Goal: Task Accomplishment & Management: Use online tool/utility

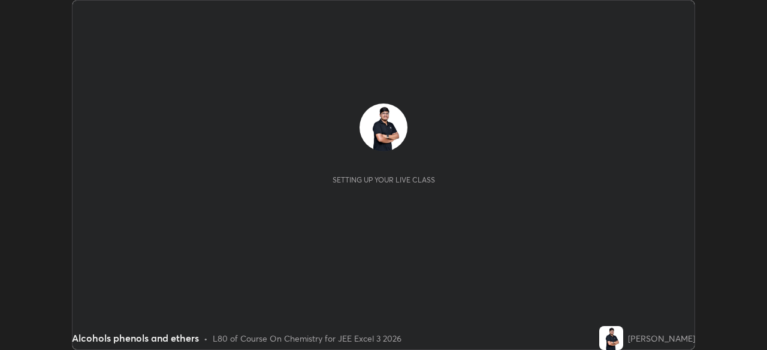
scroll to position [350, 766]
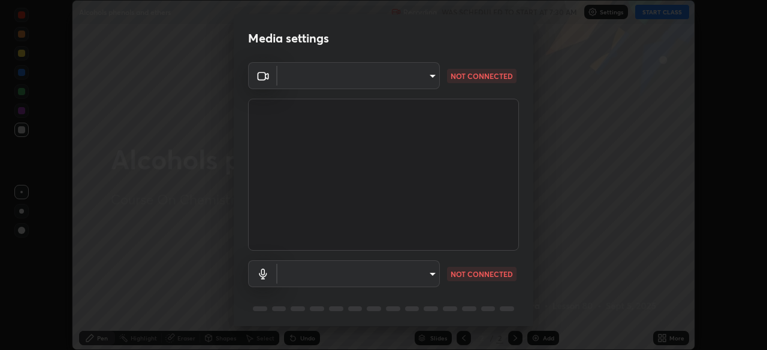
type input "0098613ca96d1cb365b3845fa694b9755ae94ec2d7c0f75973c998bbbf9ace16"
click at [340, 279] on body "Erase all Alcohols phenols and ethers Recording WAS SCHEDULED TO START AT 7:30 …" at bounding box center [383, 175] width 767 height 350
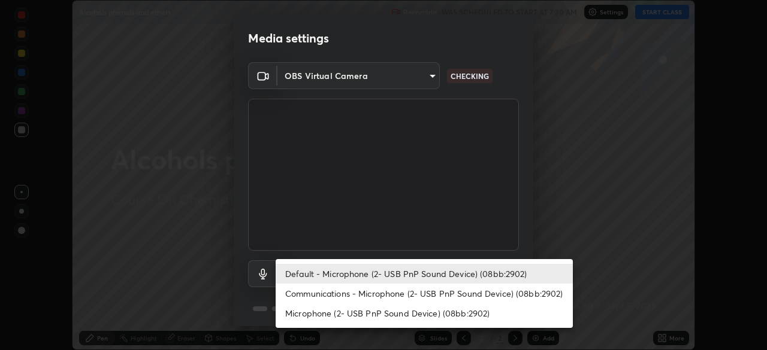
click at [321, 296] on li "Communications - Microphone (2- USB PnP Sound Device) (08bb:2902)" at bounding box center [424, 294] width 297 height 20
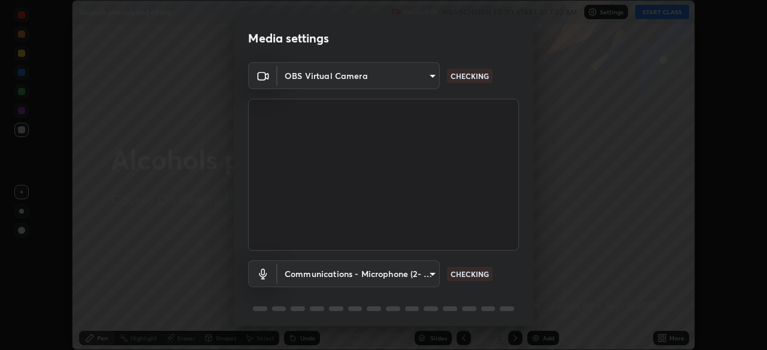
click at [319, 275] on body "Erase all Alcohols phenols and ethers Recording WAS SCHEDULED TO START AT 7:30 …" at bounding box center [383, 175] width 767 height 350
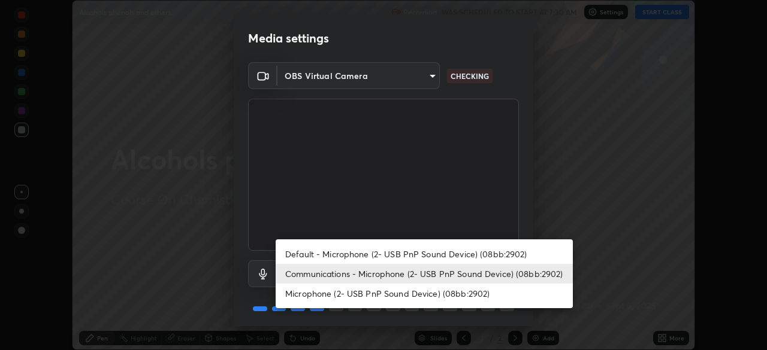
click at [314, 251] on li "Default - Microphone (2- USB PnP Sound Device) (08bb:2902)" at bounding box center [424, 254] width 297 height 20
type input "default"
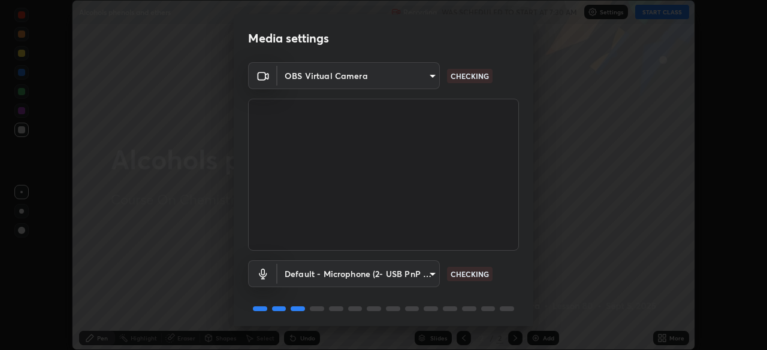
scroll to position [43, 0]
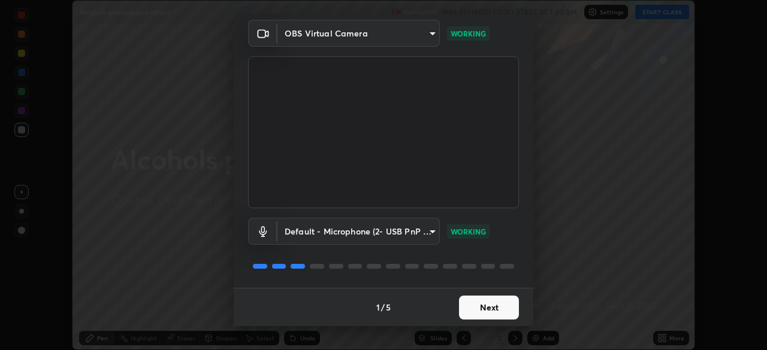
click at [484, 312] on button "Next" at bounding box center [489, 308] width 60 height 24
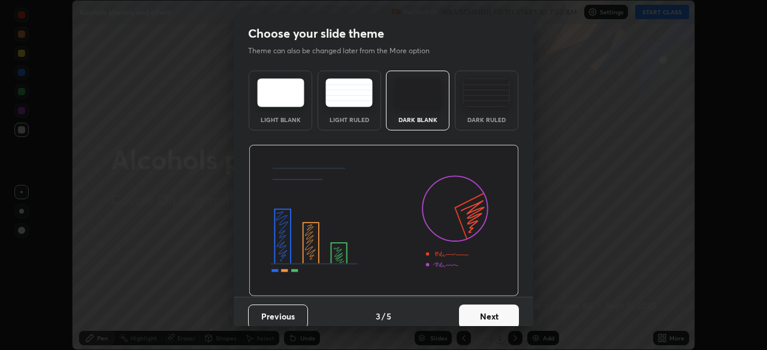
click at [492, 311] on button "Next" at bounding box center [489, 317] width 60 height 24
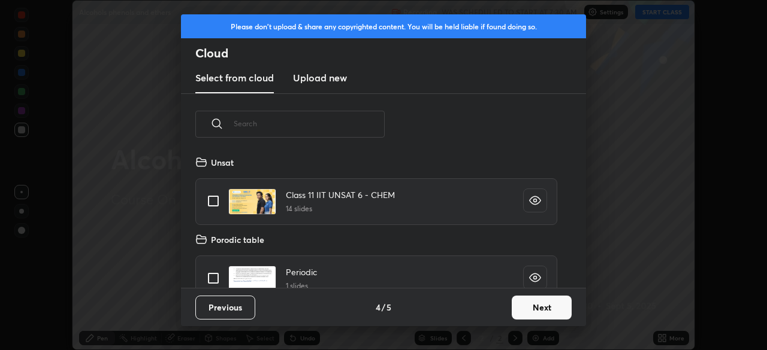
click at [537, 307] on button "Next" at bounding box center [541, 308] width 60 height 24
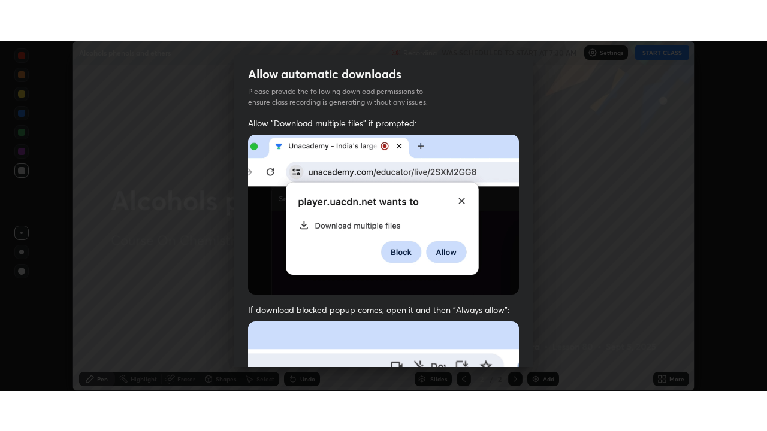
scroll to position [287, 0]
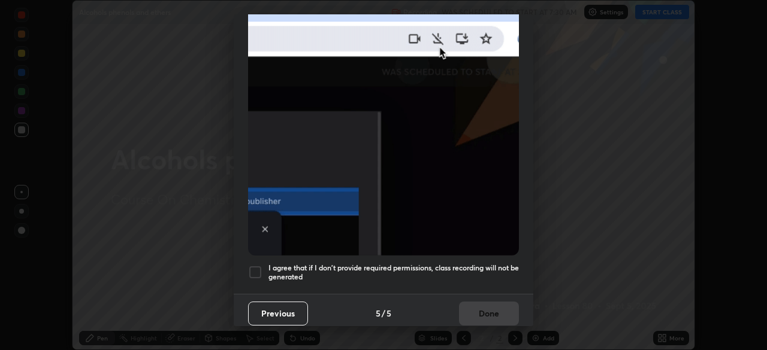
click at [256, 265] on div at bounding box center [255, 272] width 14 height 14
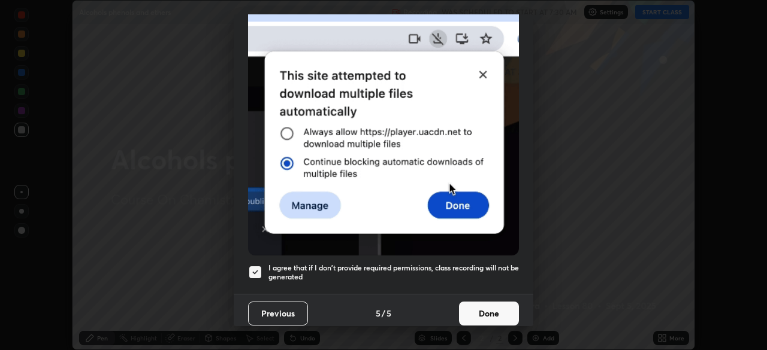
click at [468, 311] on button "Done" at bounding box center [489, 314] width 60 height 24
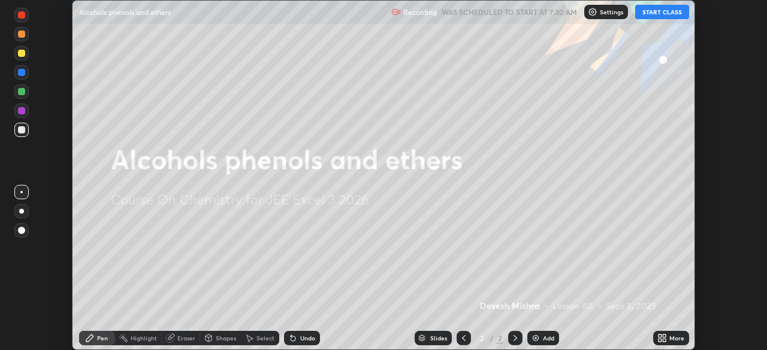
click at [655, 14] on button "START CLASS" at bounding box center [662, 12] width 54 height 14
click at [663, 335] on icon at bounding box center [663, 336] width 3 height 3
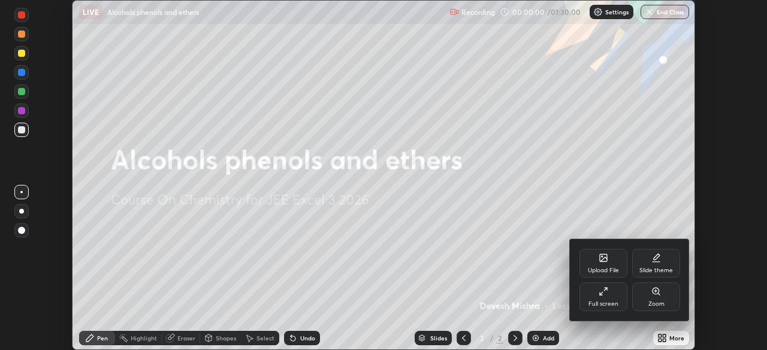
click at [592, 292] on div "Full screen" at bounding box center [603, 297] width 48 height 29
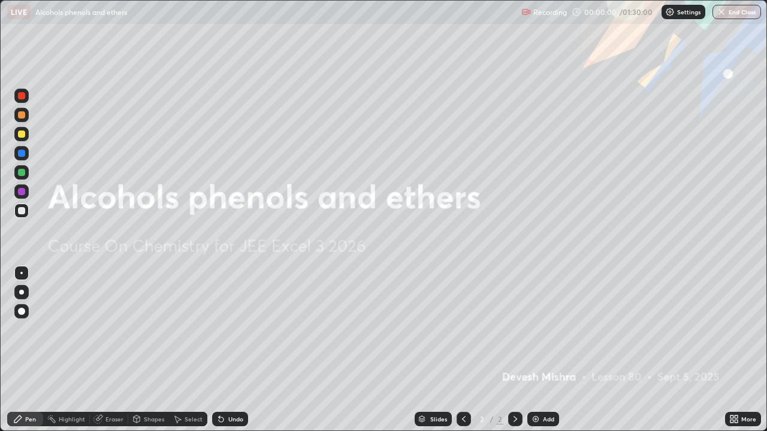
scroll to position [431, 767]
click at [528, 350] on div "Add" at bounding box center [543, 419] width 32 height 14
